Goal: Task Accomplishment & Management: Manage account settings

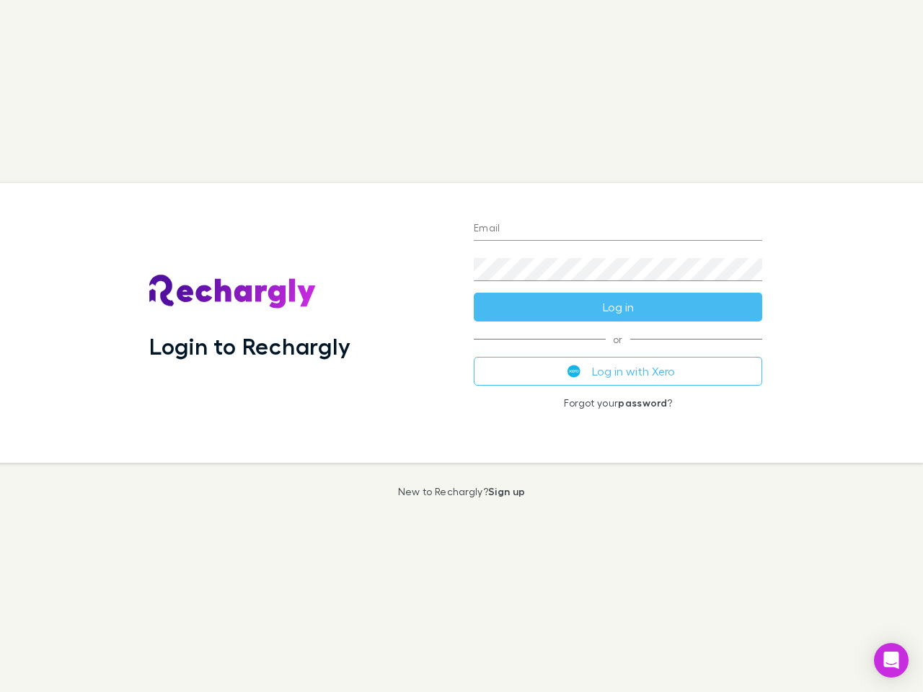
click at [461, 346] on div "Login to Rechargly" at bounding box center [300, 323] width 324 height 280
click at [618, 229] on input "Email" at bounding box center [618, 229] width 288 height 23
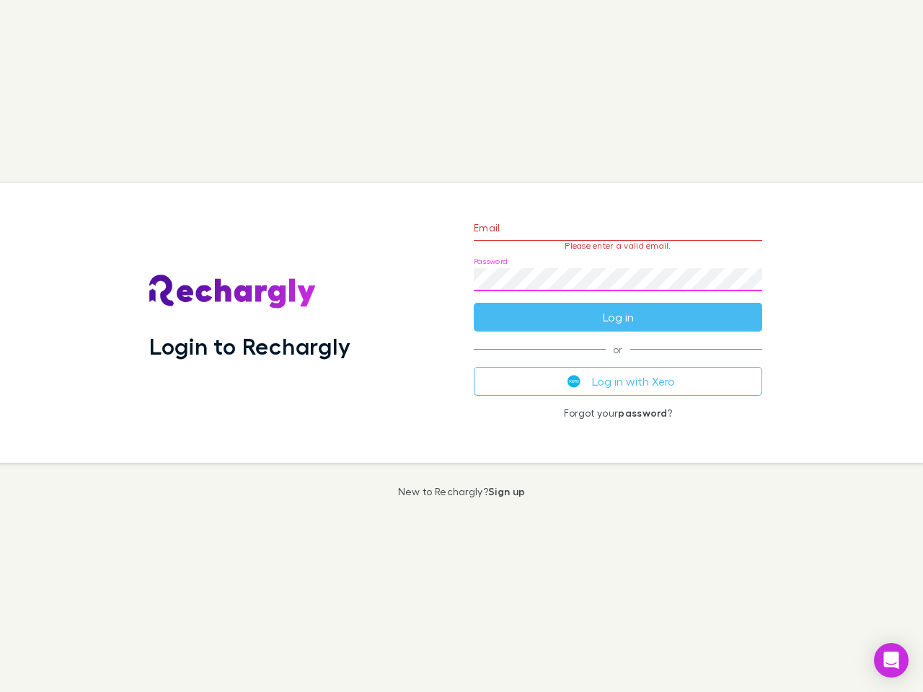
click at [618, 307] on form "Email Please enter a valid email. Password Log in" at bounding box center [618, 268] width 288 height 125
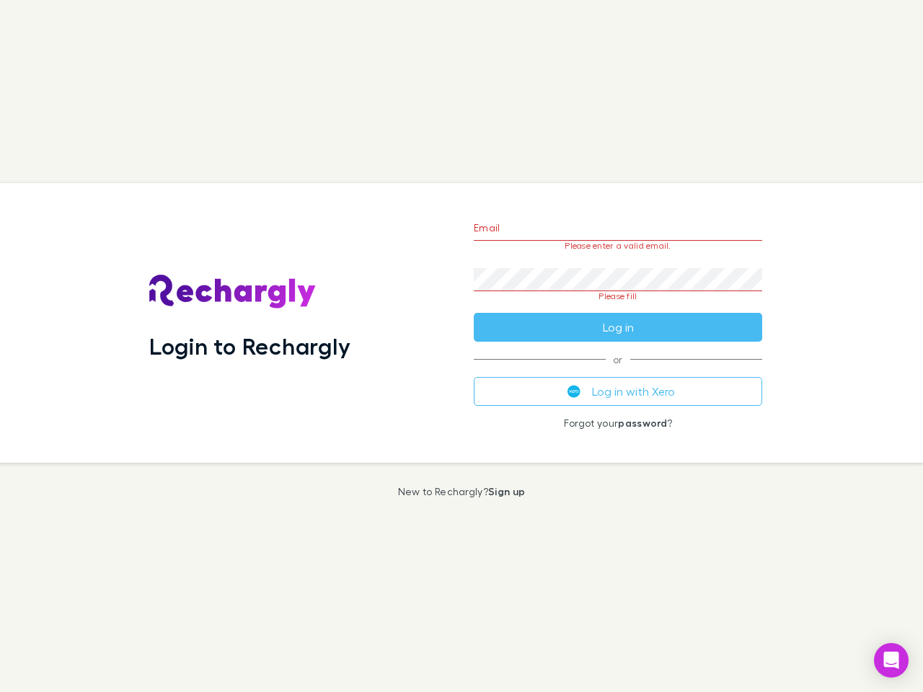
click at [618, 371] on div "Email Please enter a valid email. Password Please fill Log in or Log in with Xe…" at bounding box center [617, 323] width 311 height 280
click at [891, 660] on icon "Open Intercom Messenger" at bounding box center [891, 660] width 15 height 17
